Goal: Task Accomplishment & Management: Manage account settings

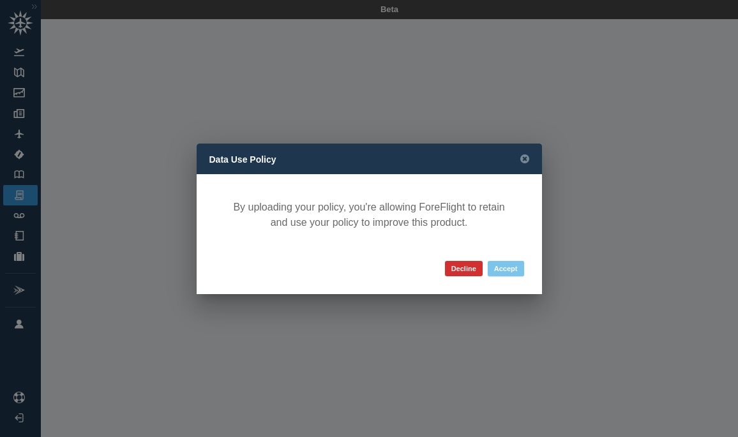
click at [509, 268] on button "Accept" at bounding box center [506, 268] width 36 height 15
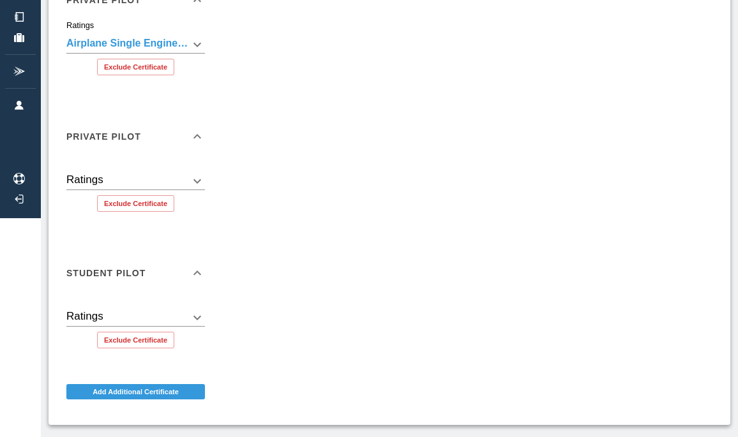
scroll to position [261, 0]
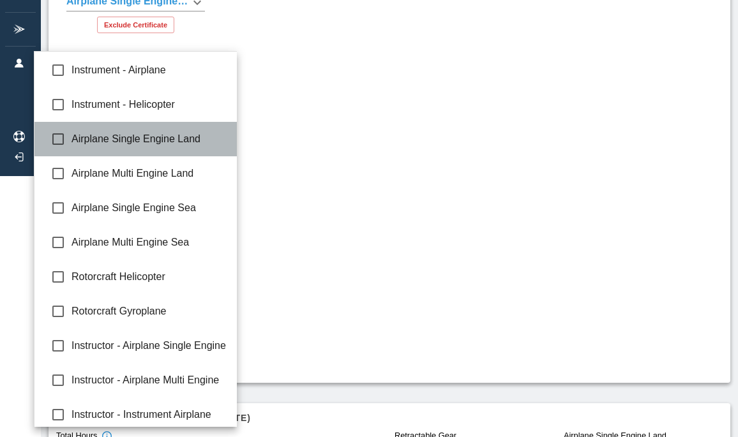
click at [204, 146] on span "Airplane Single Engine Land" at bounding box center [149, 138] width 156 height 15
type input "**********"
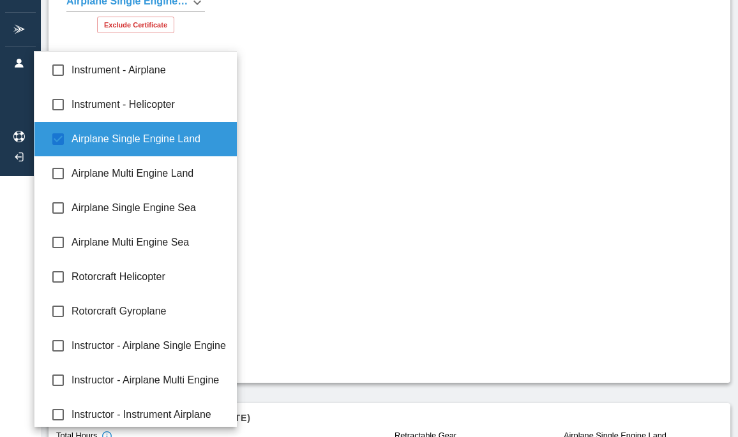
scroll to position [0, 0]
click at [319, 239] on div at bounding box center [369, 218] width 738 height 437
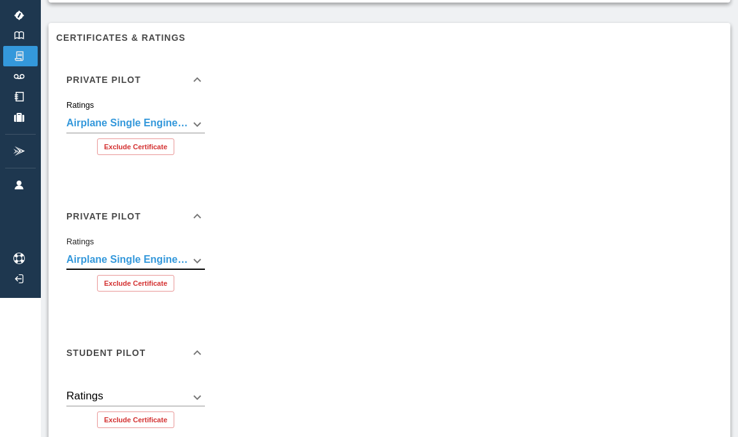
scroll to position [89, 0]
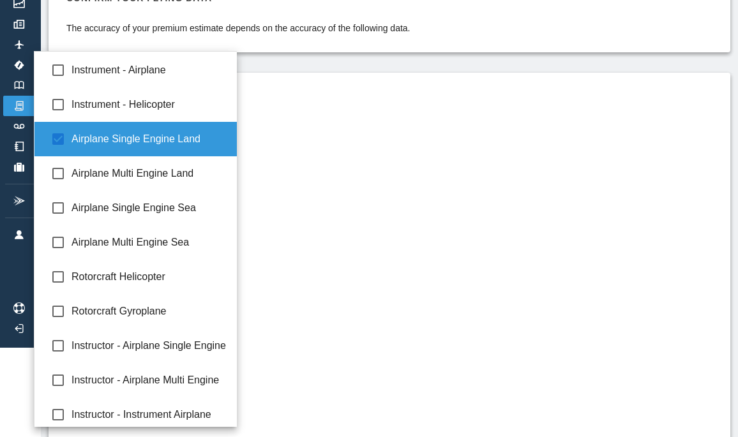
click at [198, 310] on body "**********" at bounding box center [369, 129] width 738 height 437
click at [283, 281] on div at bounding box center [369, 218] width 738 height 437
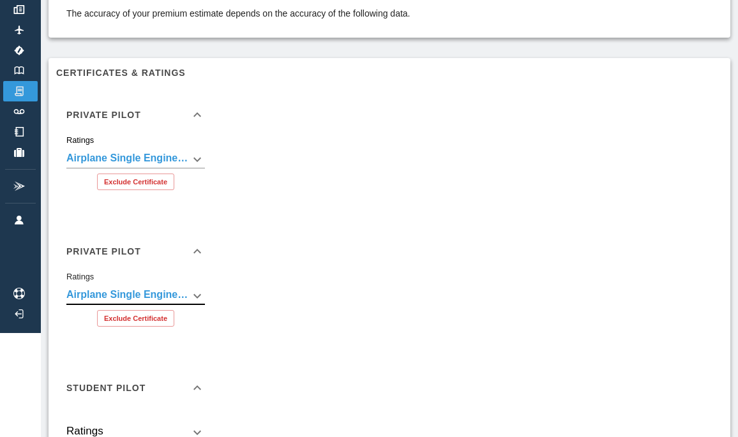
scroll to position [103, 0]
click at [197, 251] on icon at bounding box center [197, 251] width 15 height 15
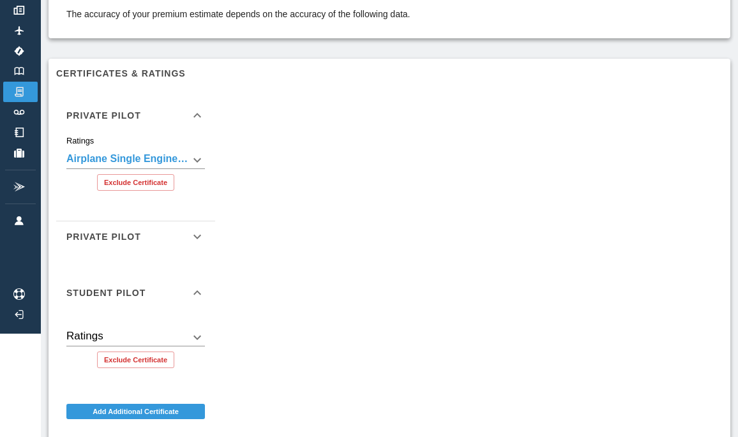
click at [191, 291] on icon at bounding box center [197, 292] width 15 height 15
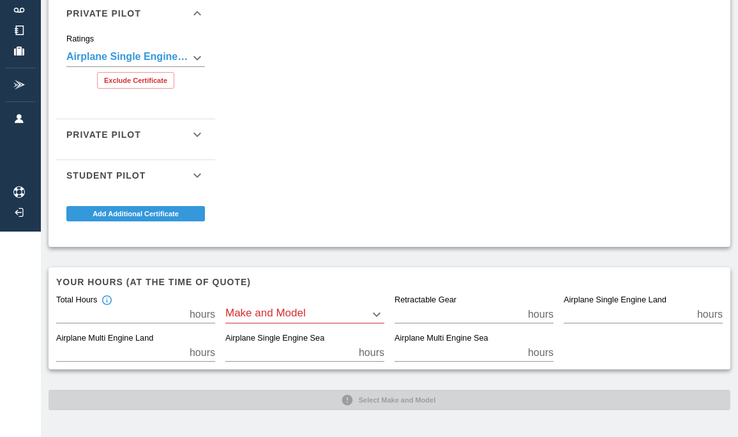
scroll to position [205, 0]
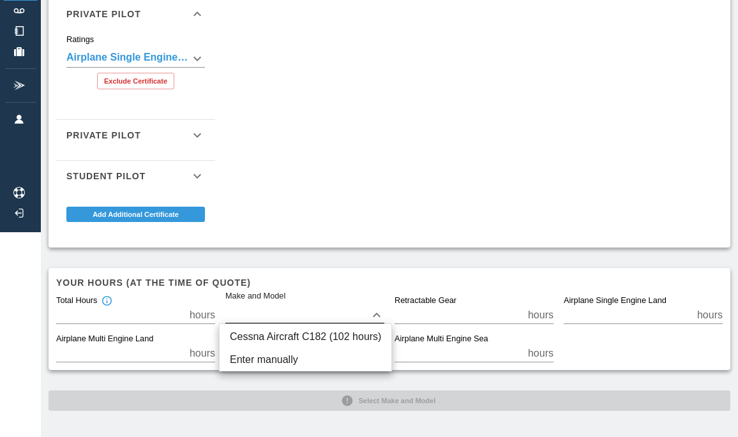
click at [302, 232] on body "**********" at bounding box center [369, 13] width 738 height 437
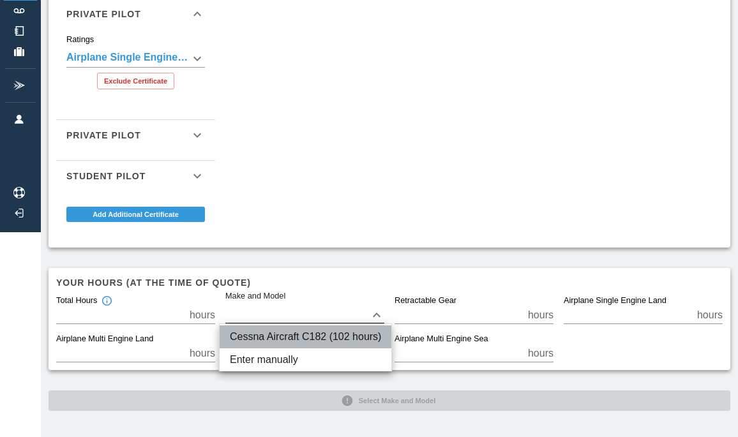
click at [297, 334] on li "Cessna Aircraft C182 (102 hours)" at bounding box center [306, 337] width 172 height 23
type input "****"
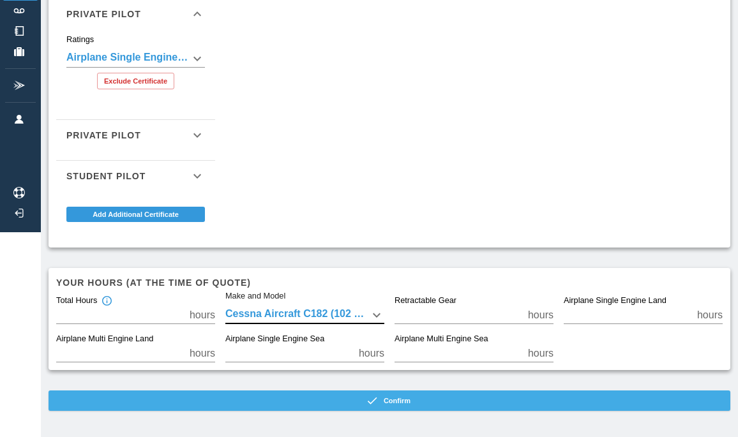
click at [281, 404] on button "Confirm" at bounding box center [390, 401] width 682 height 20
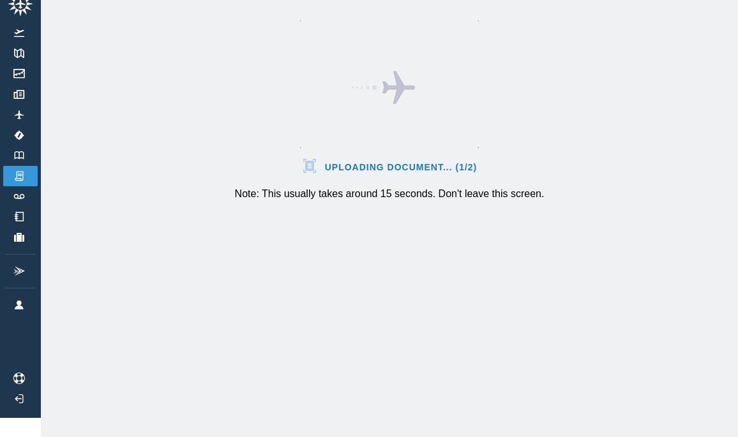
scroll to position [19, 0]
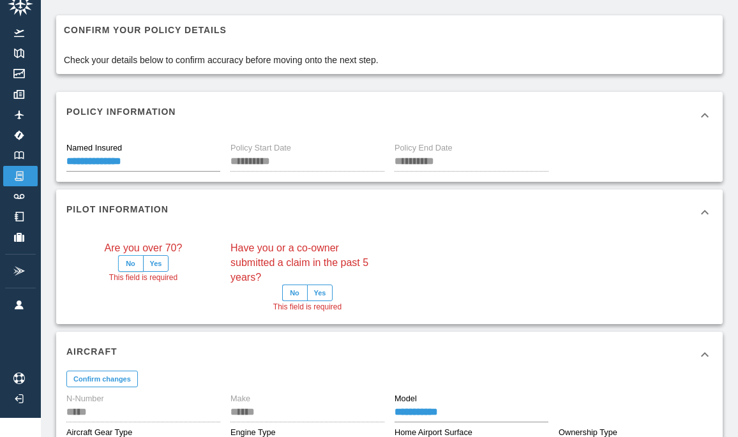
click at [123, 258] on button "No" at bounding box center [131, 263] width 26 height 17
click at [299, 292] on button "No" at bounding box center [295, 293] width 26 height 17
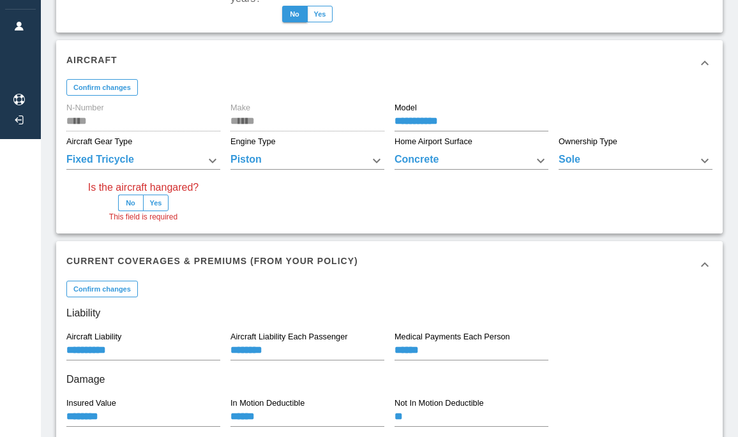
scroll to position [299, 0]
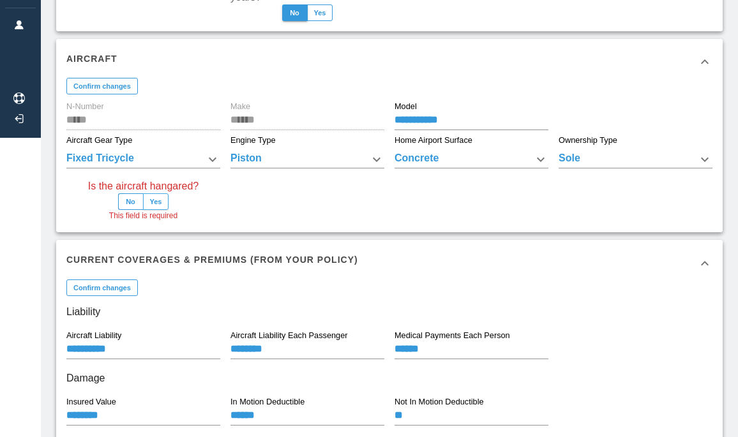
click at [161, 204] on button "Yes" at bounding box center [156, 201] width 26 height 17
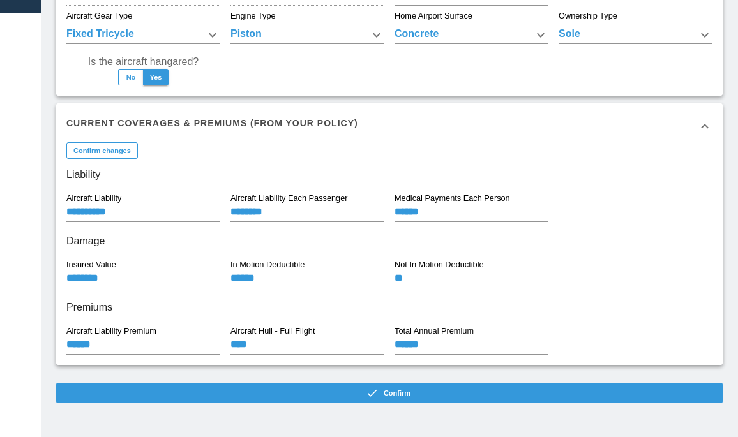
scroll to position [423, 0]
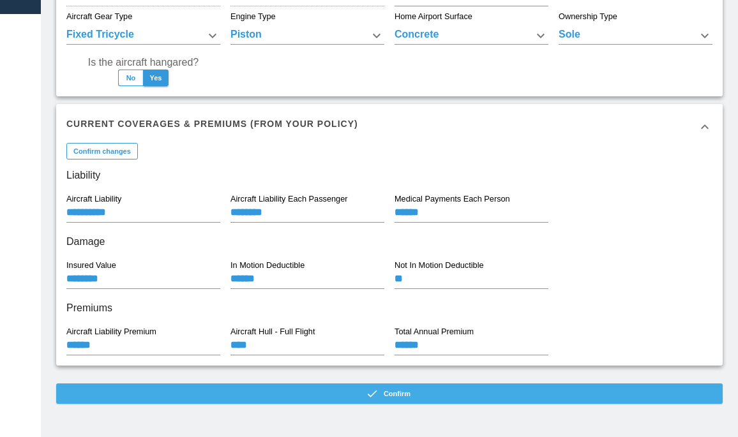
click at [362, 389] on button "Confirm" at bounding box center [389, 394] width 666 height 20
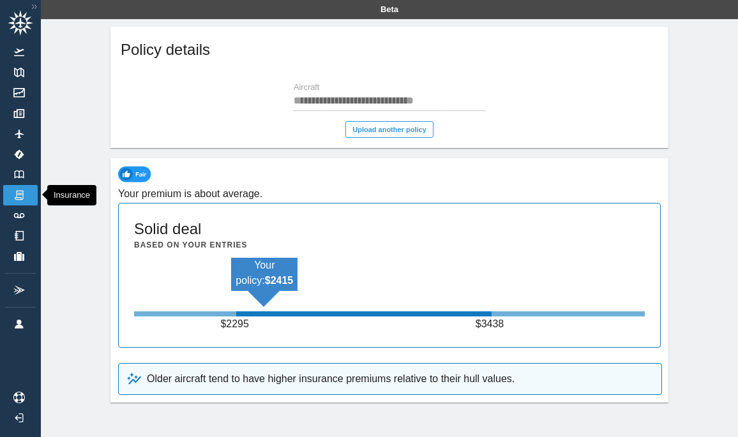
click at [21, 186] on link "Insurance" at bounding box center [20, 195] width 34 height 20
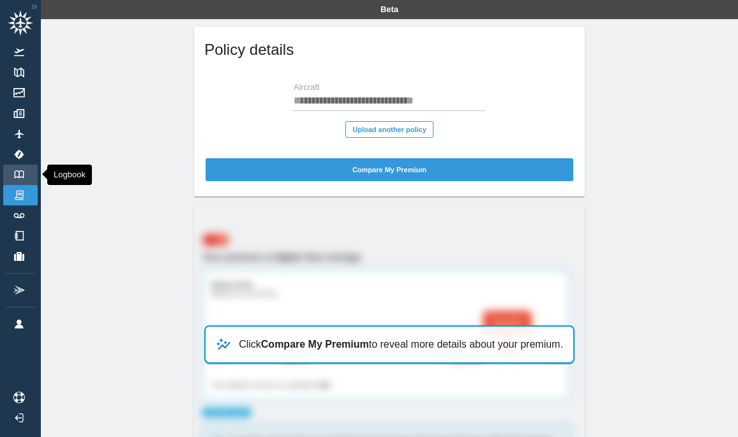
click at [19, 174] on img at bounding box center [19, 174] width 14 height 8
